Goal: Task Accomplishment & Management: Use online tool/utility

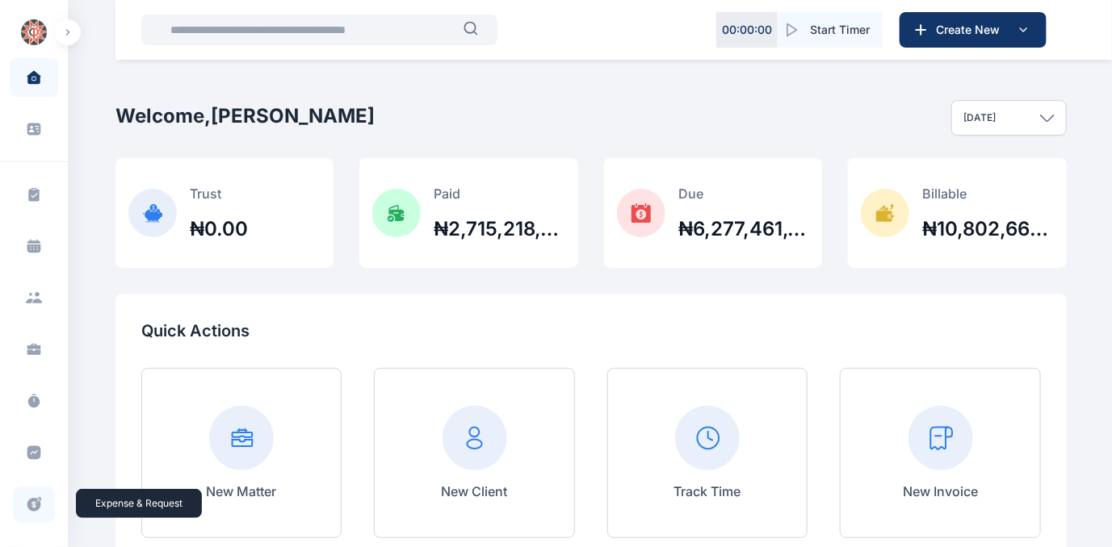
click at [32, 502] on icon at bounding box center [34, 504] width 16 height 17
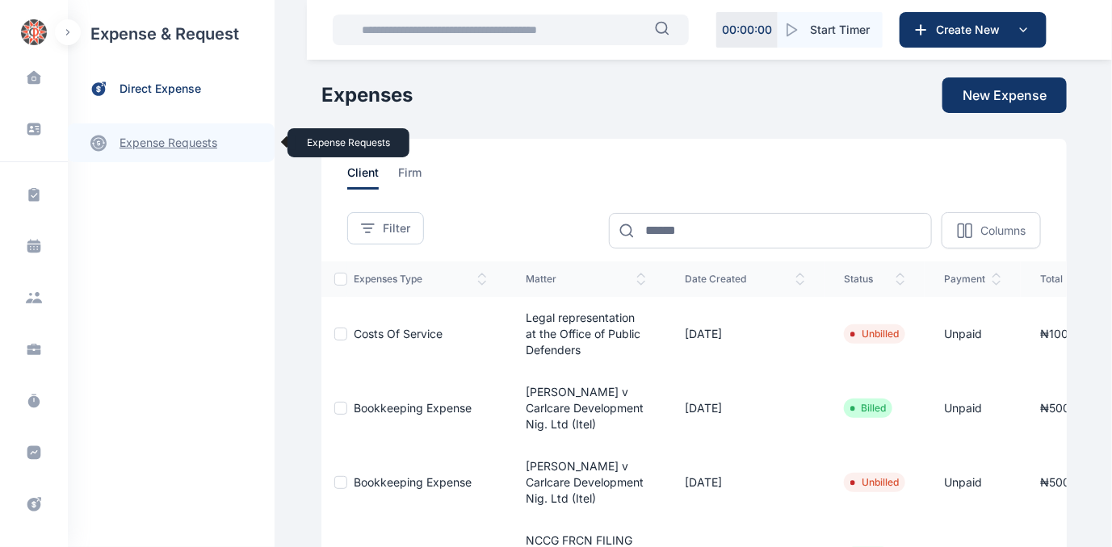
click at [137, 144] on link "expense requests expense requests" at bounding box center [171, 143] width 207 height 39
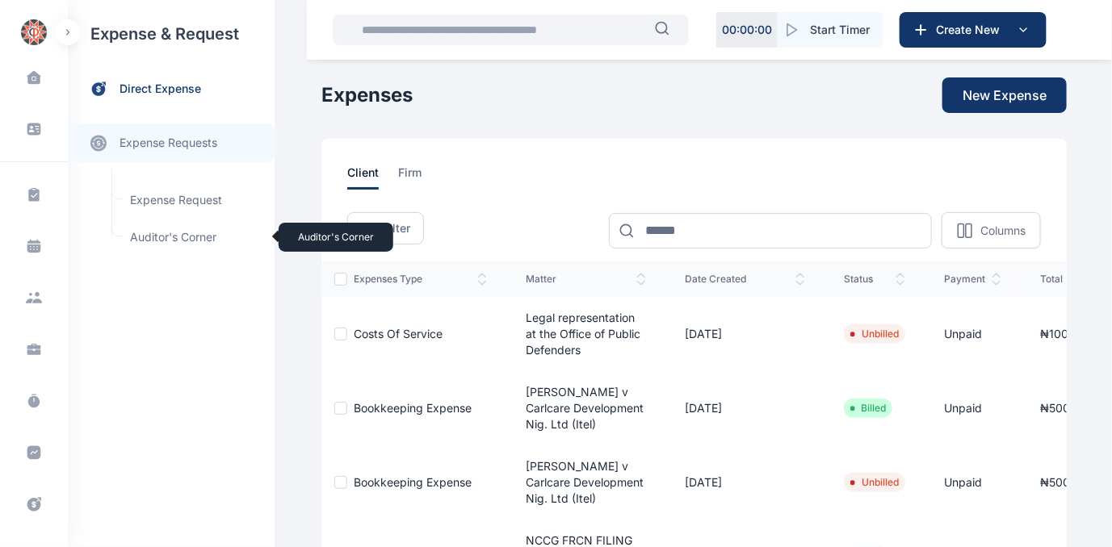
click at [142, 233] on span "Auditor's Corner Auditor's Corner" at bounding box center [193, 237] width 146 height 31
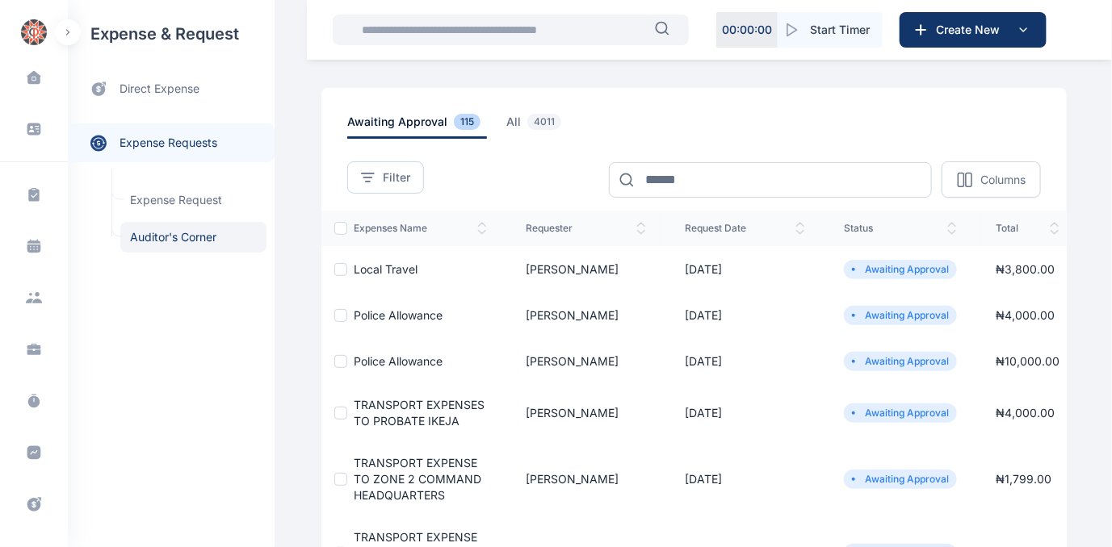
scroll to position [73, 0]
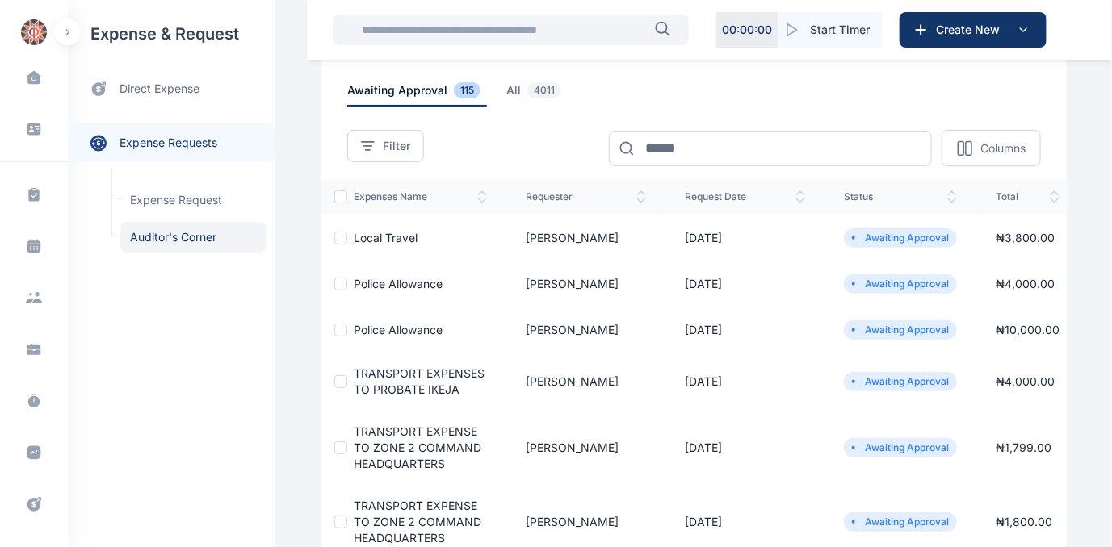
click at [376, 328] on span "Police Allowance" at bounding box center [398, 330] width 89 height 14
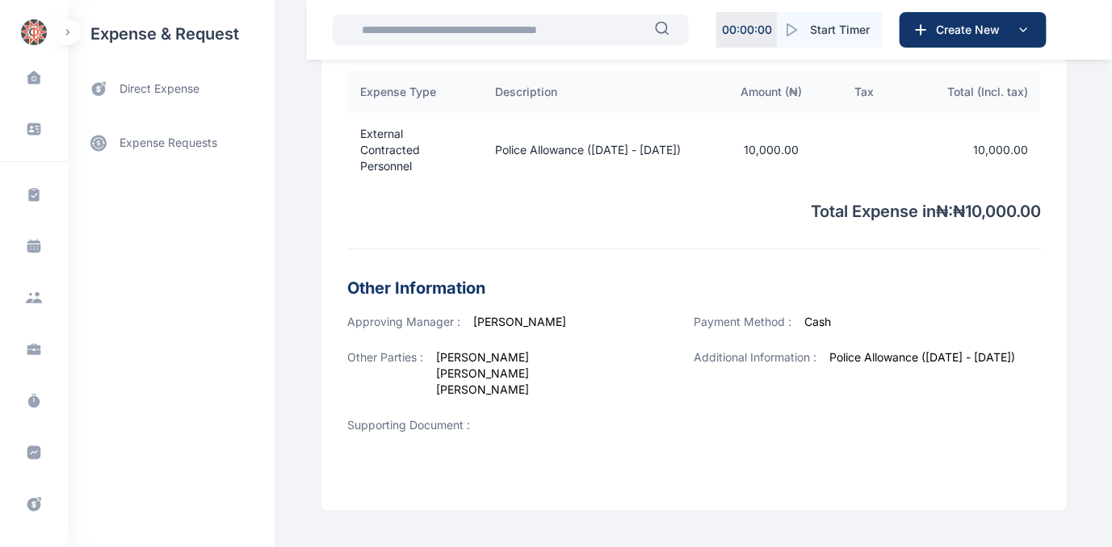
scroll to position [531, 0]
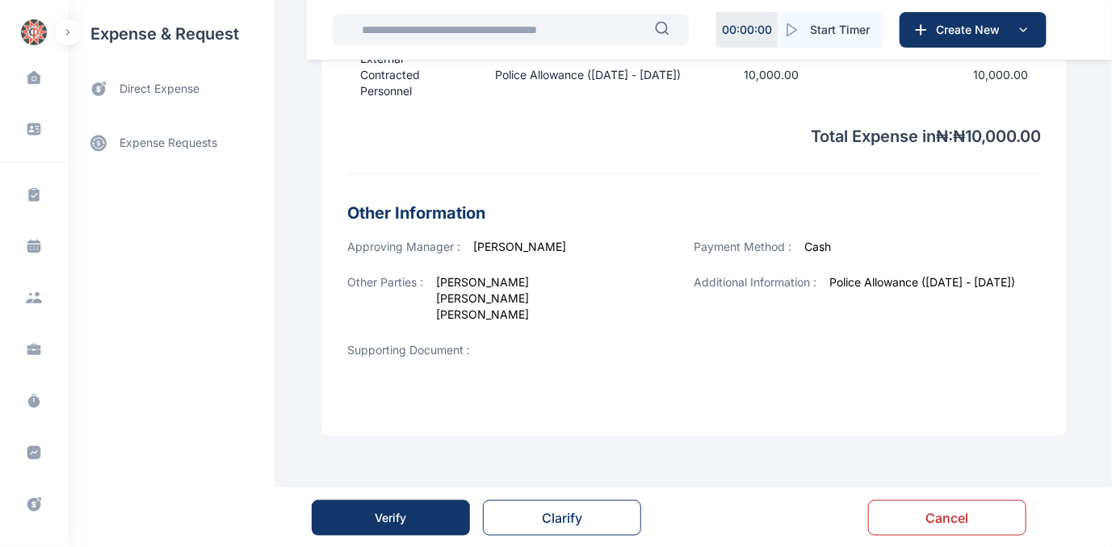
click at [392, 517] on div "Verify" at bounding box center [390, 518] width 31 height 16
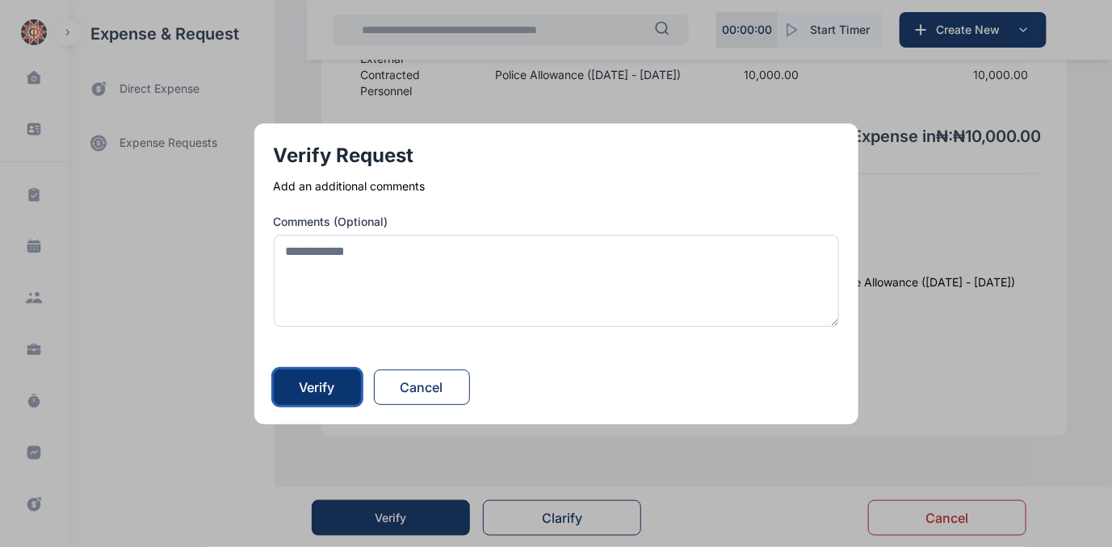
click at [333, 383] on div "Verify" at bounding box center [318, 387] width 36 height 19
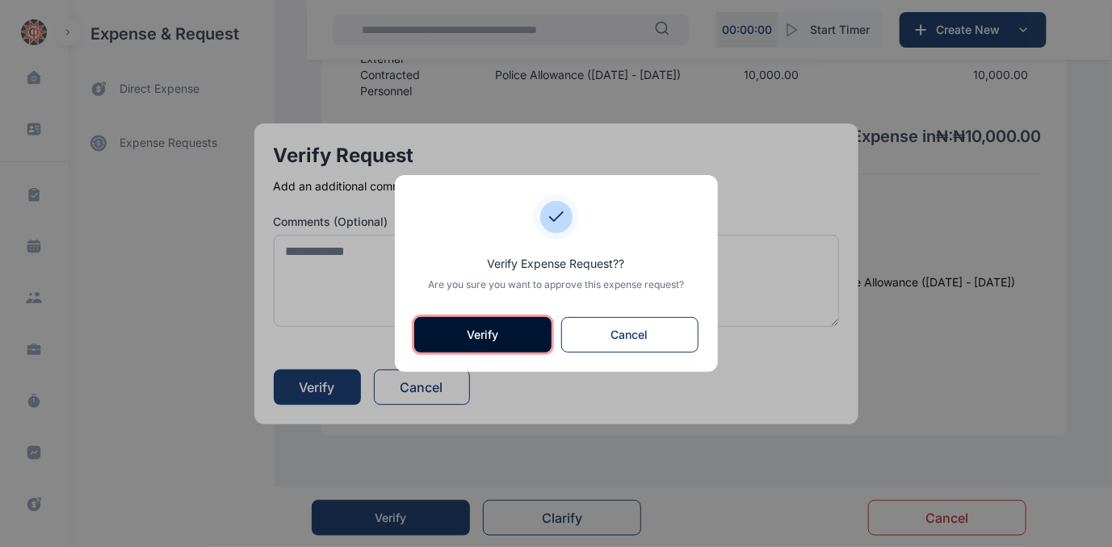
click at [450, 345] on button "Verify" at bounding box center [482, 335] width 137 height 36
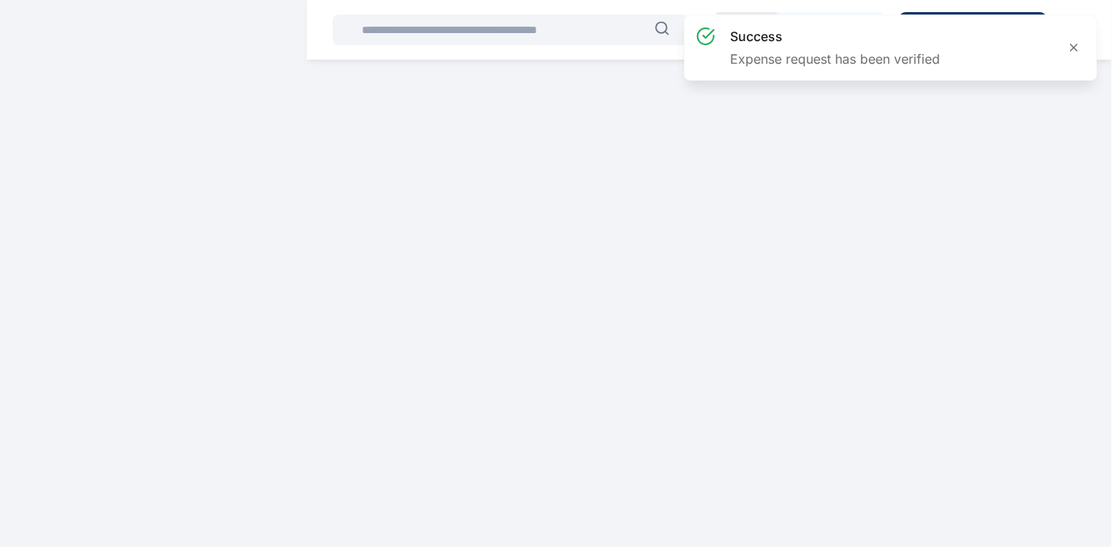
scroll to position [0, 0]
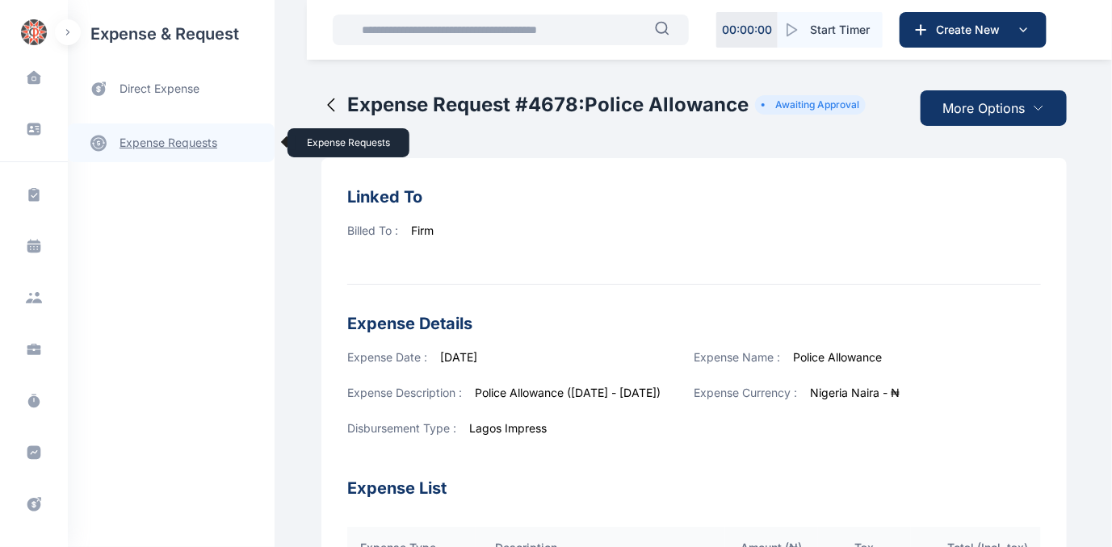
click at [155, 143] on link "expense requests expense requests" at bounding box center [171, 143] width 207 height 39
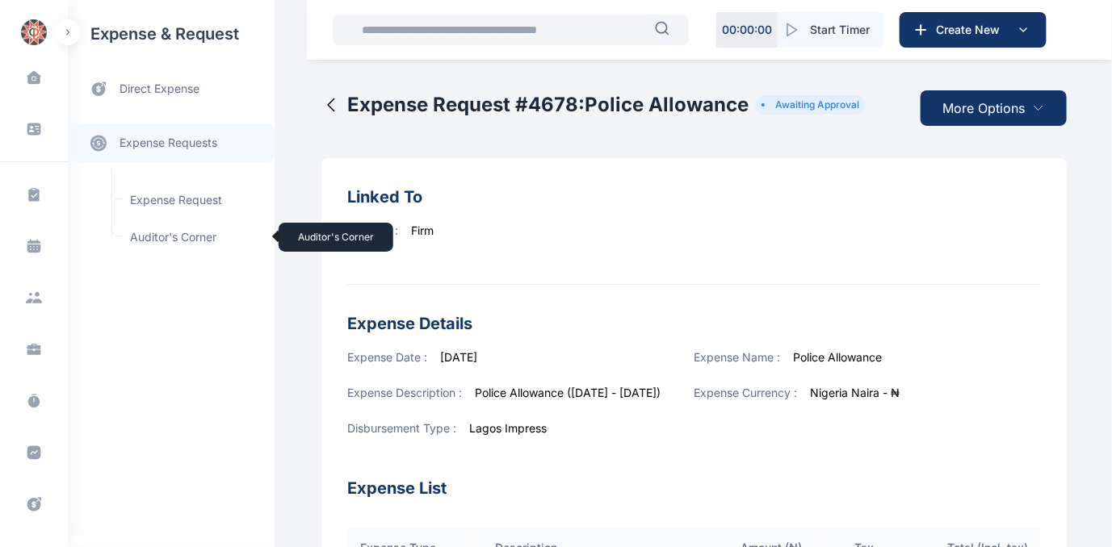
click at [168, 240] on span "Auditor's Corner Auditor's Corner" at bounding box center [193, 237] width 146 height 31
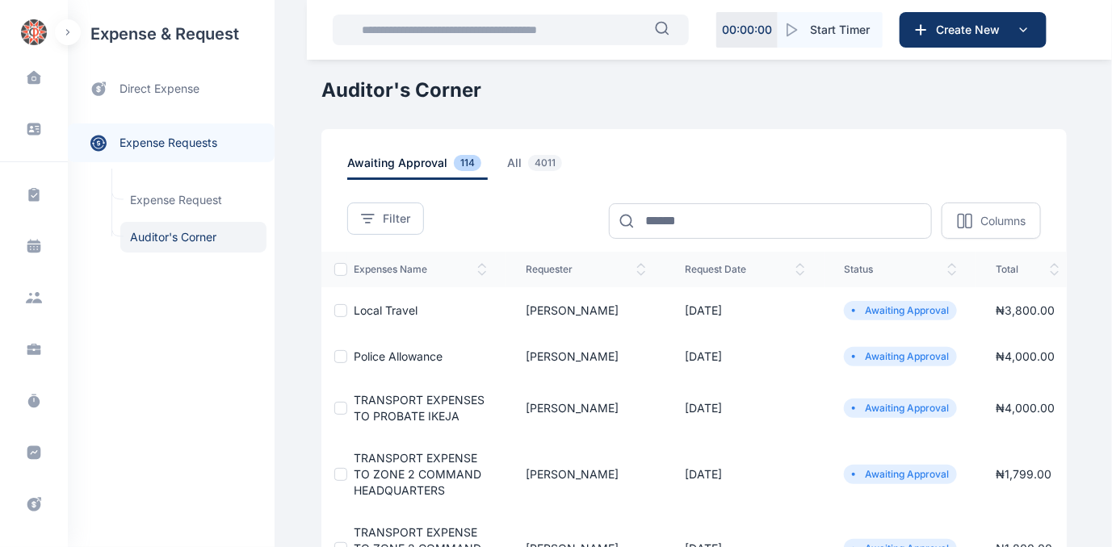
click at [385, 352] on span "Police Allowance" at bounding box center [398, 357] width 89 height 14
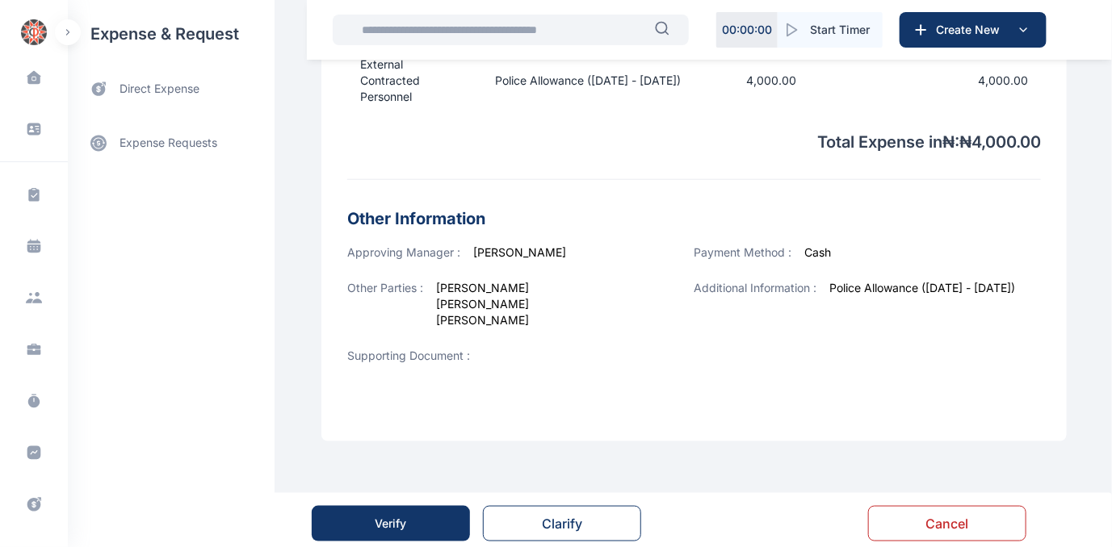
scroll to position [531, 0]
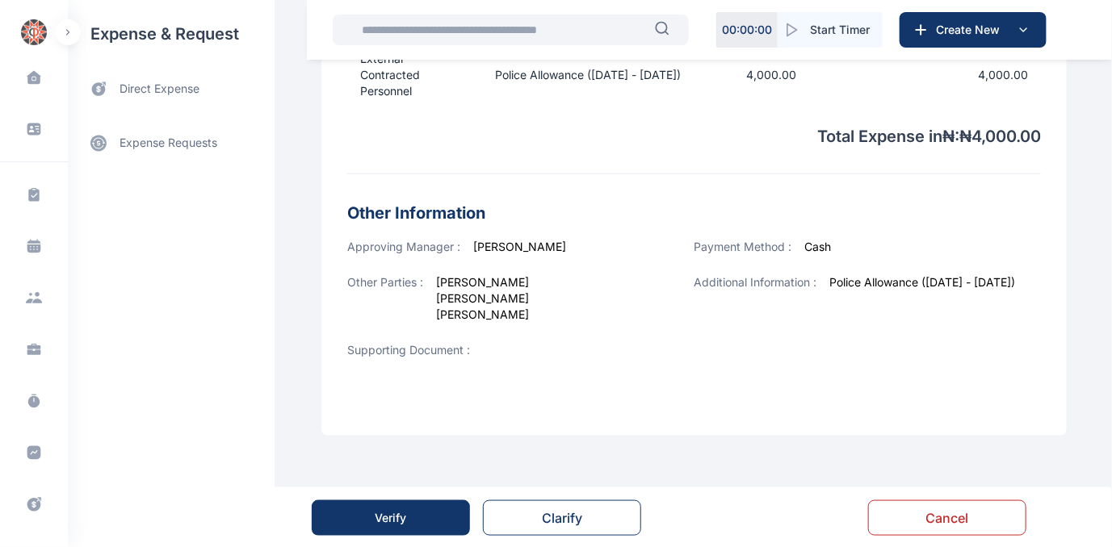
click at [372, 517] on button "Verify" at bounding box center [391, 519] width 158 height 36
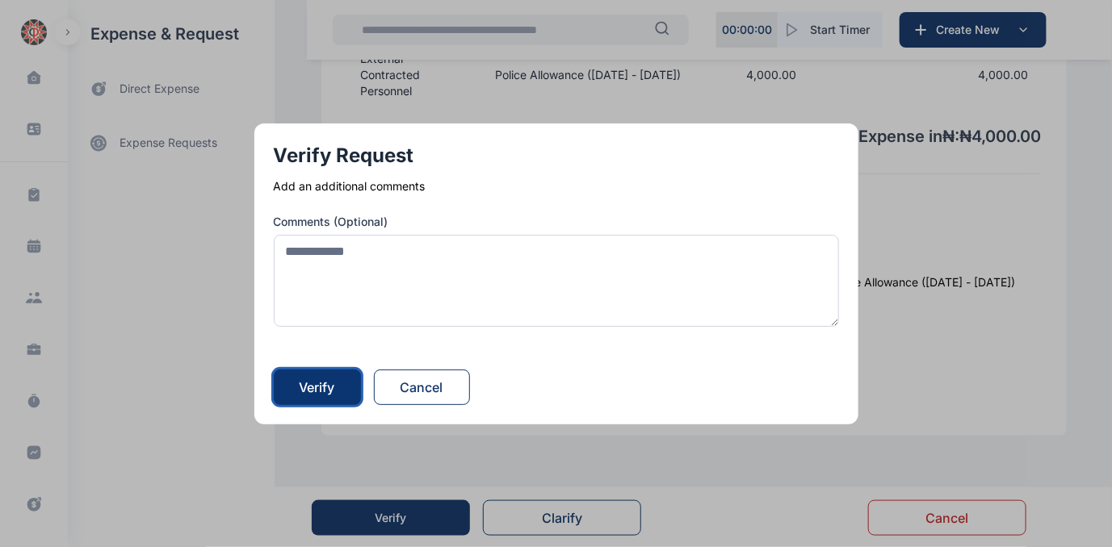
click at [323, 391] on div "Verify" at bounding box center [318, 387] width 36 height 19
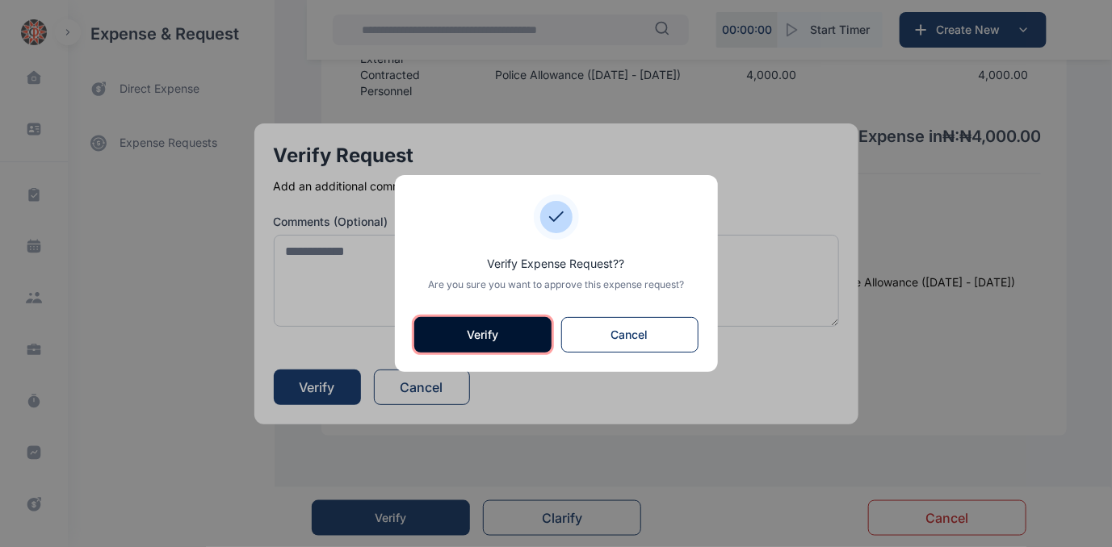
click at [473, 328] on button "Verify" at bounding box center [482, 335] width 137 height 36
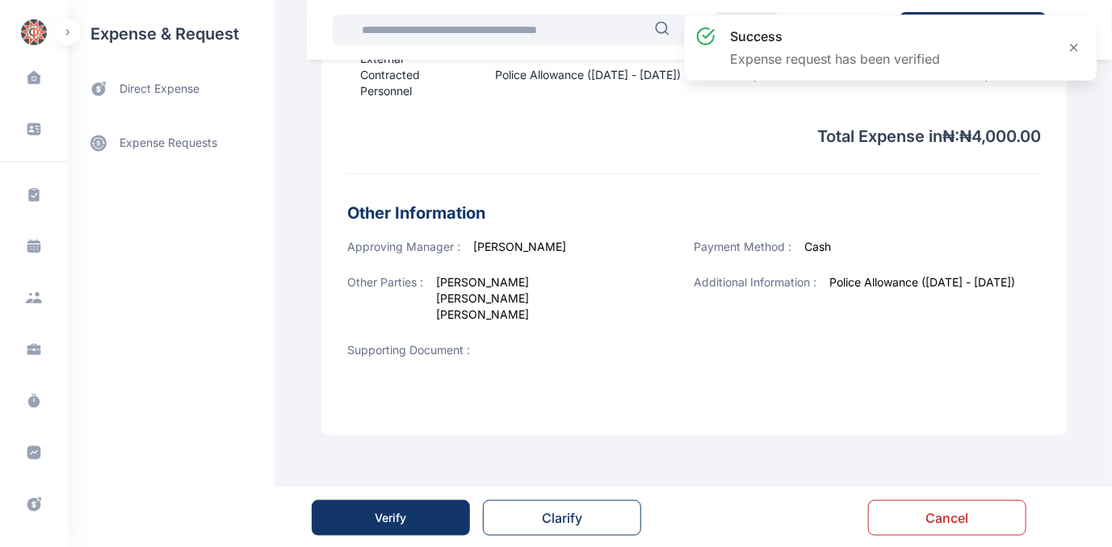
scroll to position [0, 0]
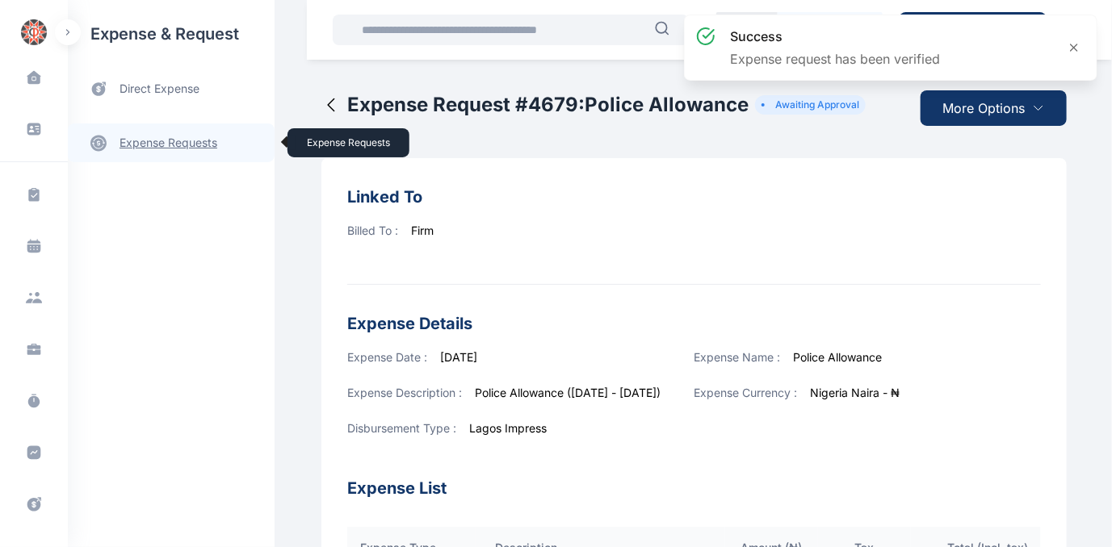
click at [151, 139] on link "expense requests expense requests" at bounding box center [171, 143] width 207 height 39
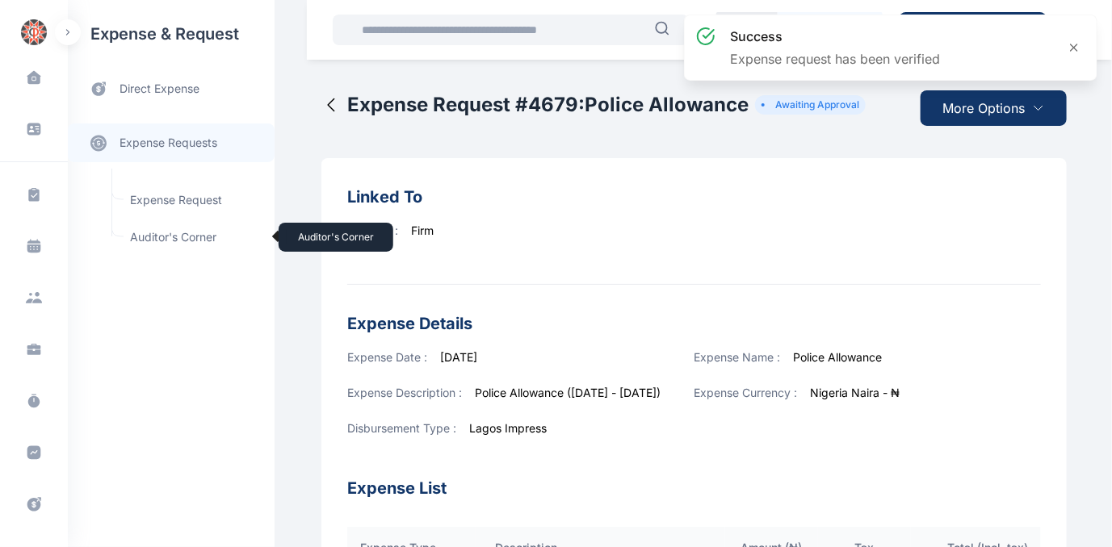
click at [161, 236] on span "Auditor's Corner Auditor's Corner" at bounding box center [193, 237] width 146 height 31
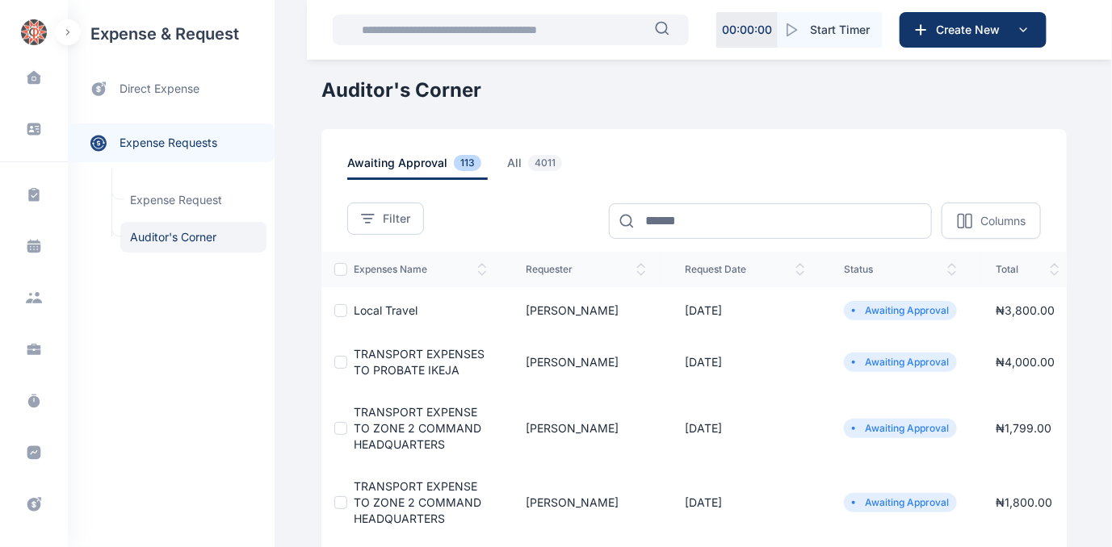
click at [371, 307] on span "Local Travel" at bounding box center [386, 311] width 64 height 14
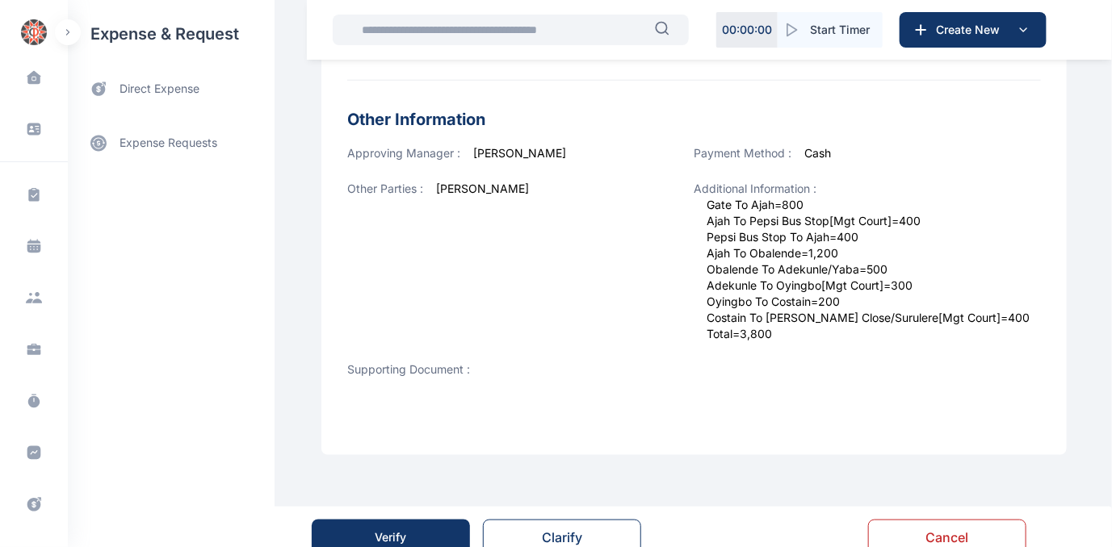
scroll to position [645, 0]
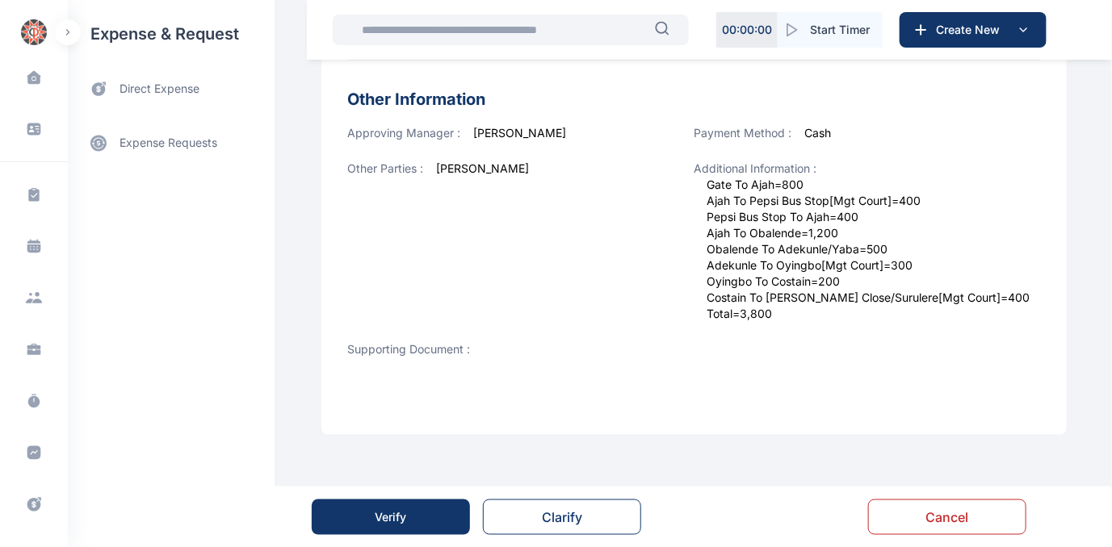
click at [407, 511] on button "Verify" at bounding box center [391, 518] width 158 height 36
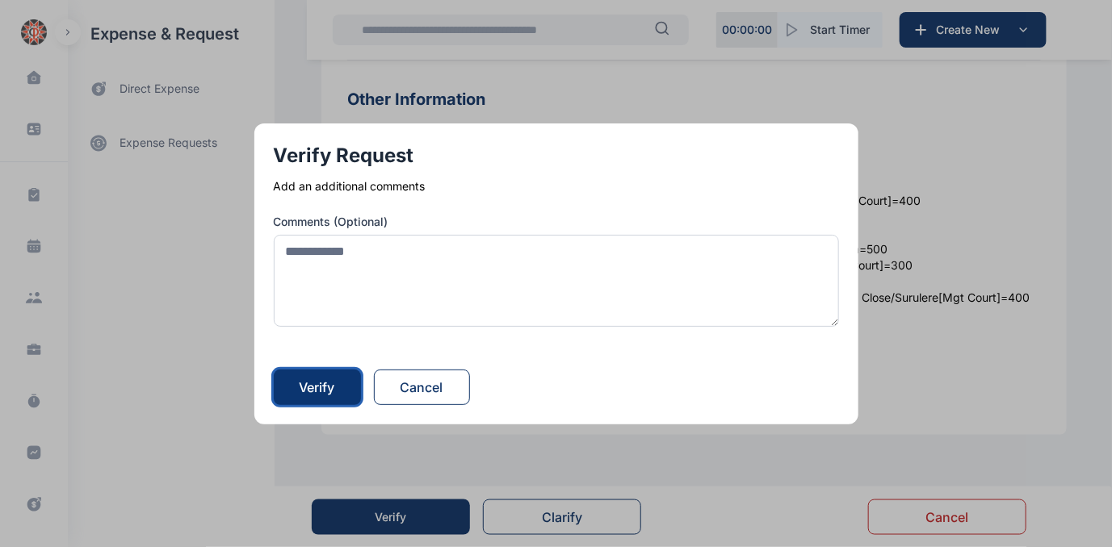
click at [325, 389] on div "Verify" at bounding box center [318, 387] width 36 height 19
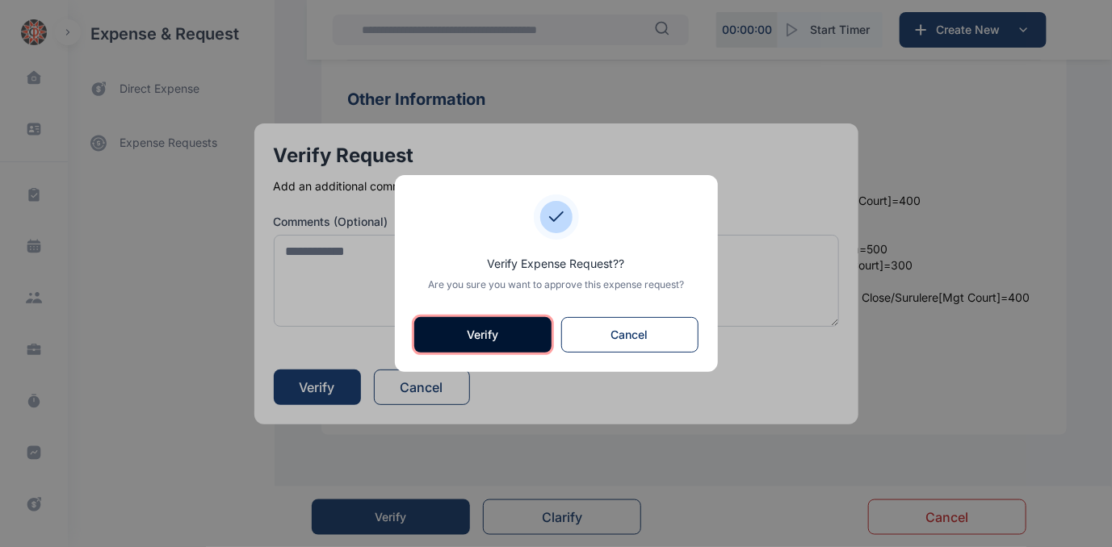
click at [474, 341] on button "Verify" at bounding box center [482, 335] width 137 height 36
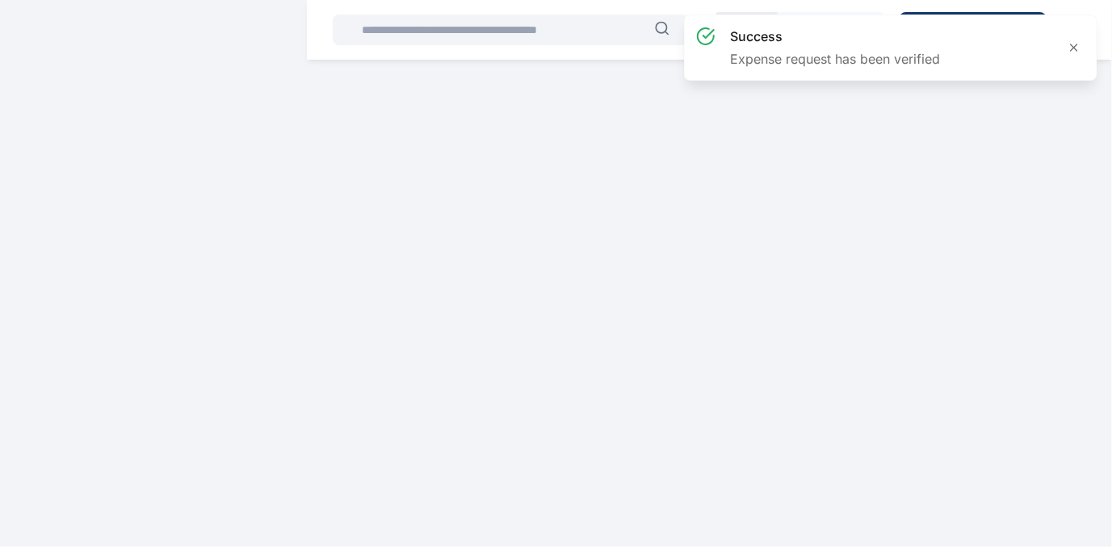
scroll to position [0, 0]
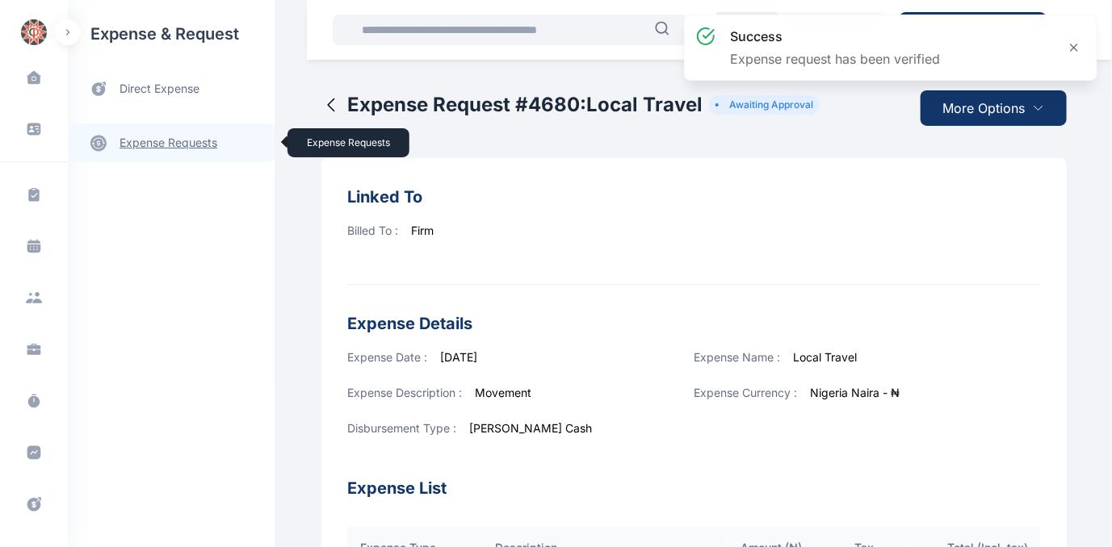
click at [146, 142] on link "expense requests expense requests" at bounding box center [171, 143] width 207 height 39
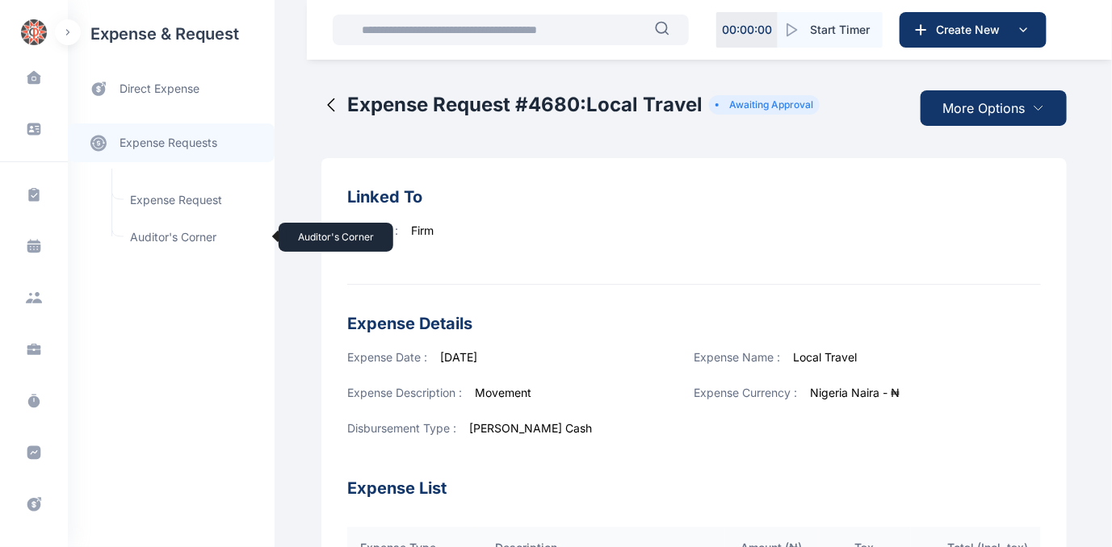
click at [148, 236] on span "Auditor's Corner Auditor's Corner" at bounding box center [193, 237] width 146 height 31
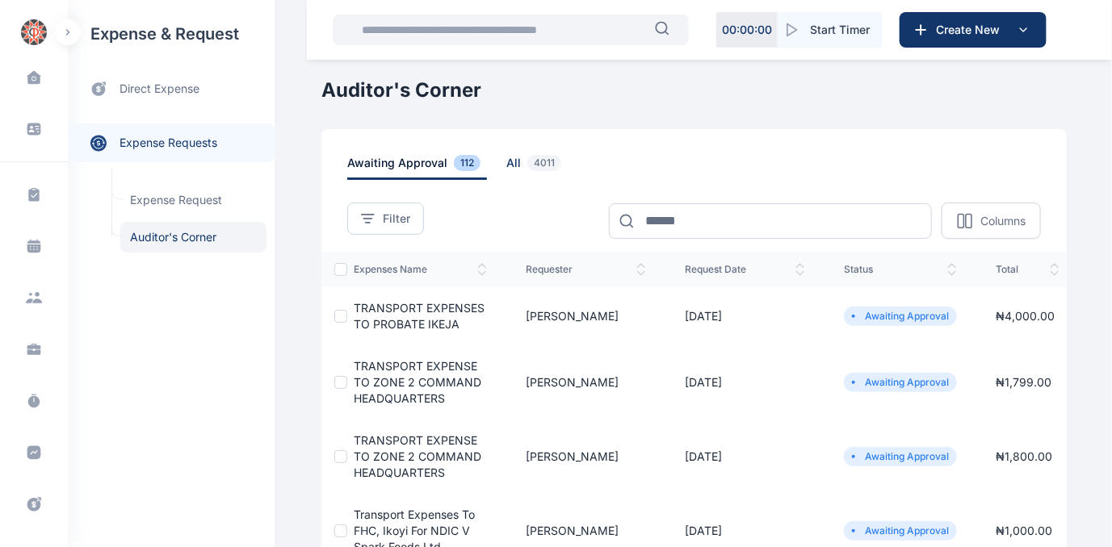
click at [506, 162] on span "all 4011" at bounding box center [536, 167] width 61 height 25
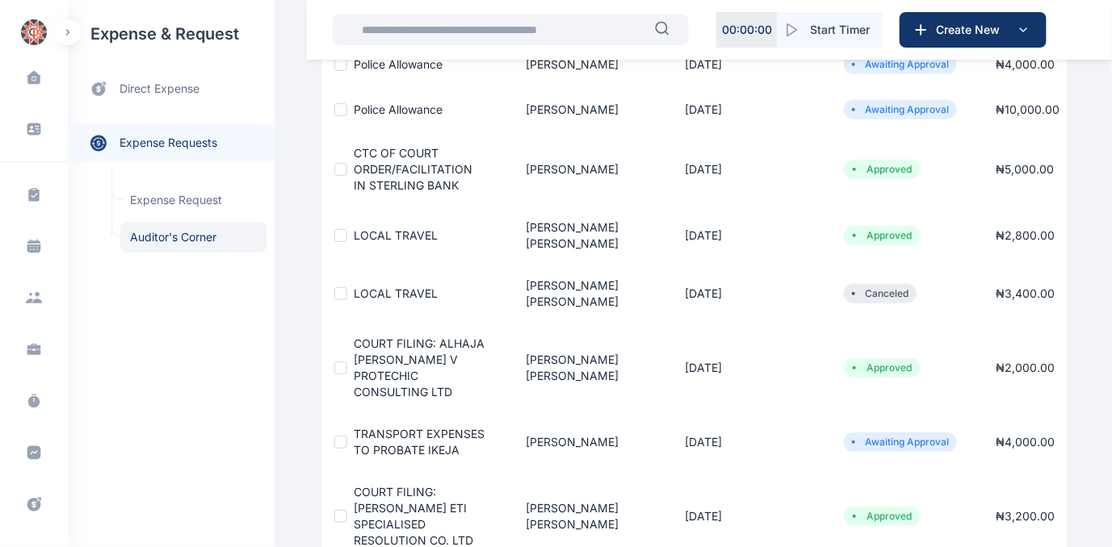
scroll to position [293, 0]
